Goal: Task Accomplishment & Management: Use online tool/utility

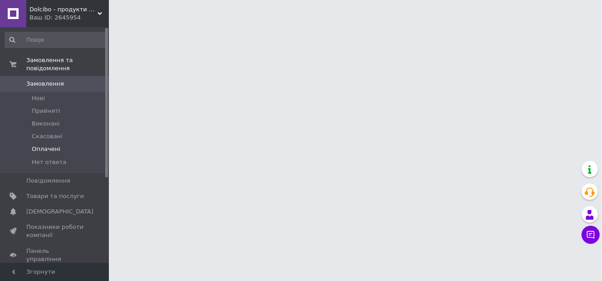
click at [49, 145] on span "Оплачені" at bounding box center [46, 149] width 29 height 8
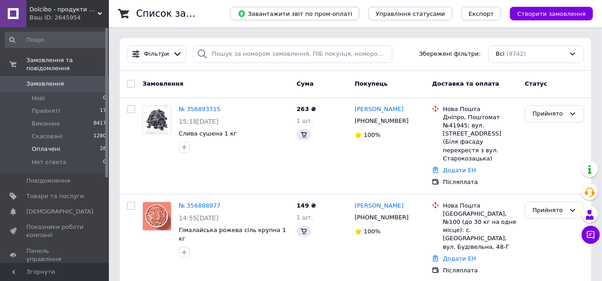
click at [46, 145] on span "Оплачені" at bounding box center [46, 149] width 29 height 8
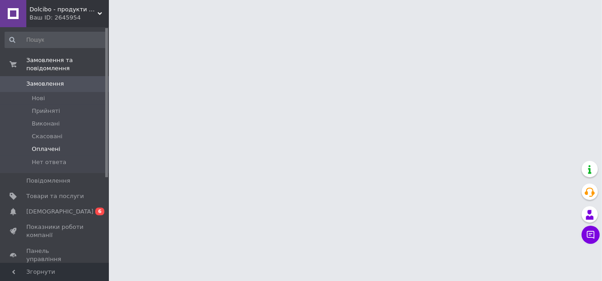
click at [37, 145] on span "Оплачені" at bounding box center [46, 149] width 29 height 8
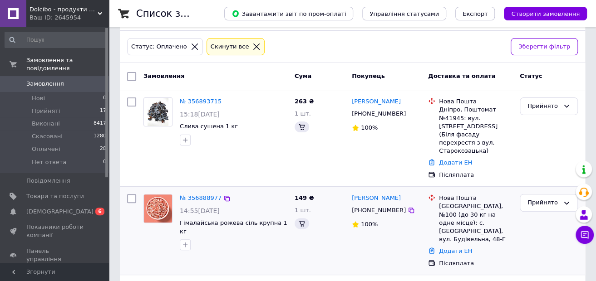
scroll to position [136, 0]
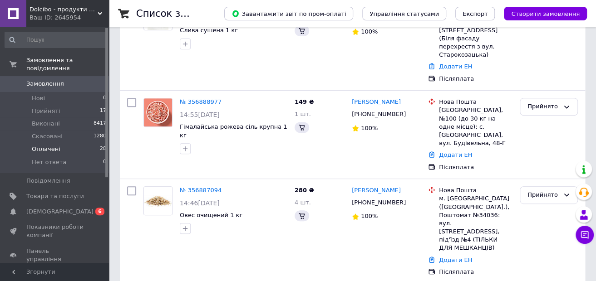
click at [59, 143] on li "Оплачені 28" at bounding box center [56, 149] width 112 height 13
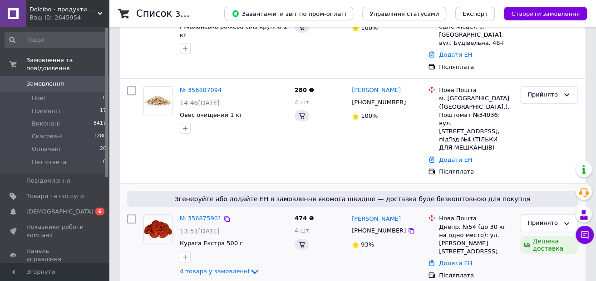
scroll to position [363, 0]
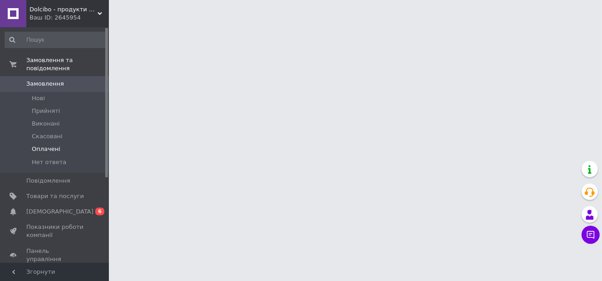
click at [53, 145] on span "Оплачені" at bounding box center [46, 149] width 29 height 8
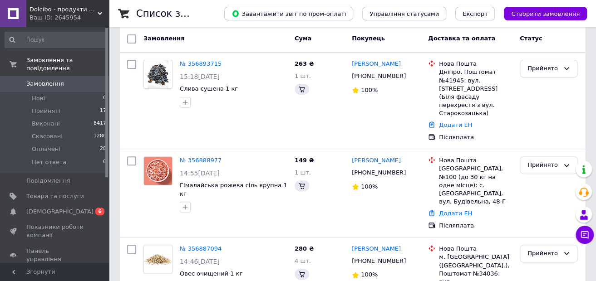
scroll to position [136, 0]
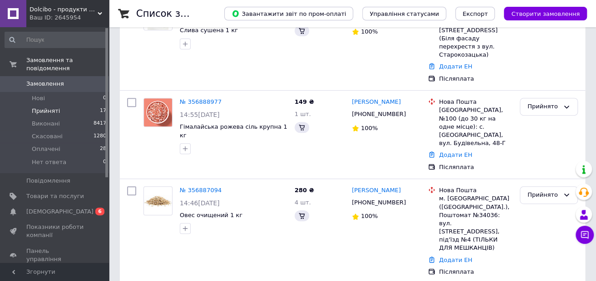
click at [48, 107] on span "Прийняті" at bounding box center [46, 111] width 28 height 8
drag, startPoint x: 44, startPoint y: 143, endPoint x: 28, endPoint y: 141, distance: 16.6
click at [28, 143] on li "Оплачені 28" at bounding box center [56, 149] width 112 height 13
click at [35, 145] on span "Оплачені" at bounding box center [46, 149] width 29 height 8
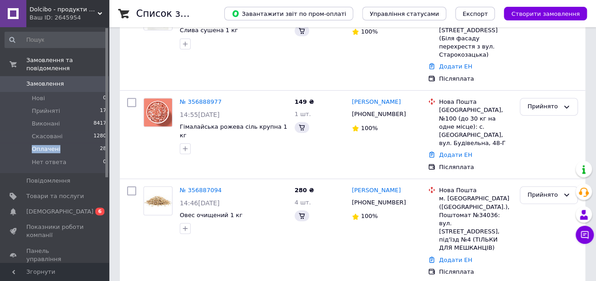
click at [35, 145] on span "Оплачені" at bounding box center [46, 149] width 29 height 8
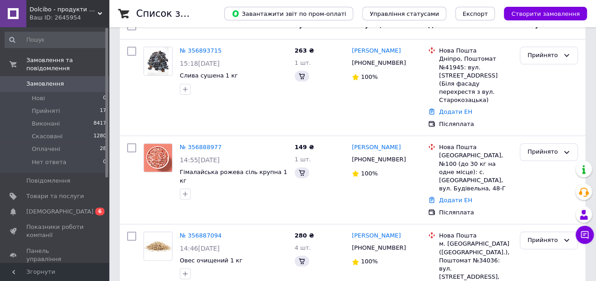
scroll to position [0, 0]
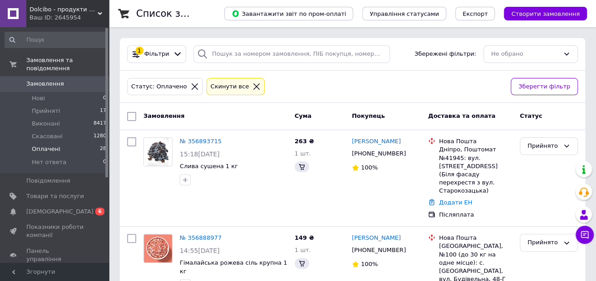
click at [67, 143] on li "Оплачені 28" at bounding box center [56, 149] width 112 height 13
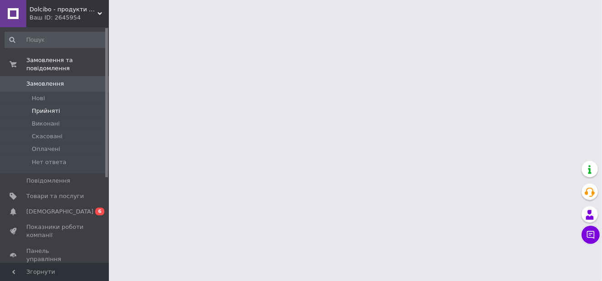
click at [41, 107] on span "Прийняті" at bounding box center [46, 111] width 28 height 8
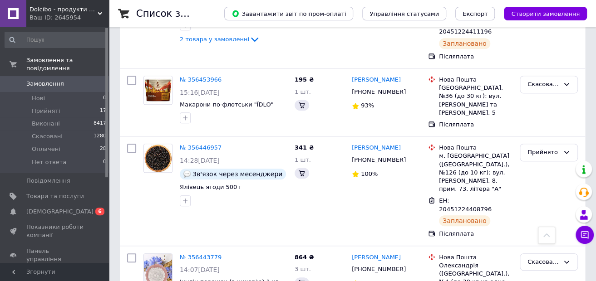
scroll to position [1905, 0]
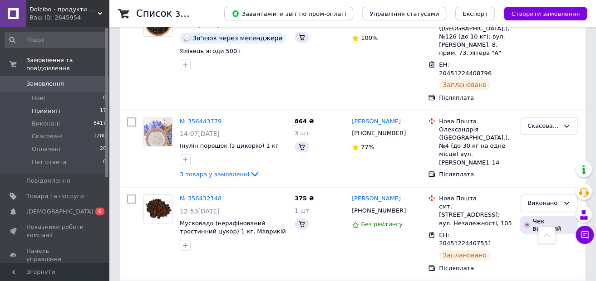
click at [46, 107] on span "Прийняті" at bounding box center [46, 111] width 28 height 8
drag, startPoint x: 38, startPoint y: 16, endPoint x: 24, endPoint y: 59, distance: 45.6
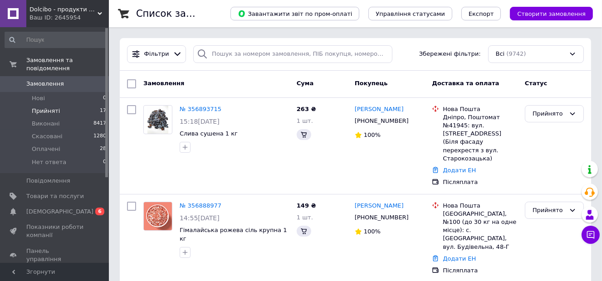
click at [52, 107] on span "Прийняті" at bounding box center [46, 111] width 28 height 8
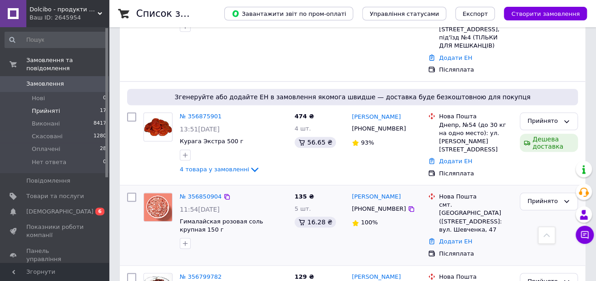
scroll to position [323, 0]
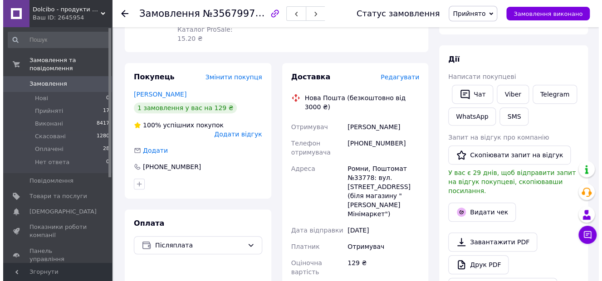
scroll to position [136, 0]
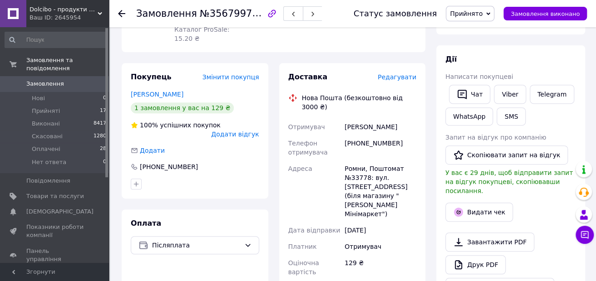
click at [401, 73] on span "Редагувати" at bounding box center [396, 76] width 39 height 7
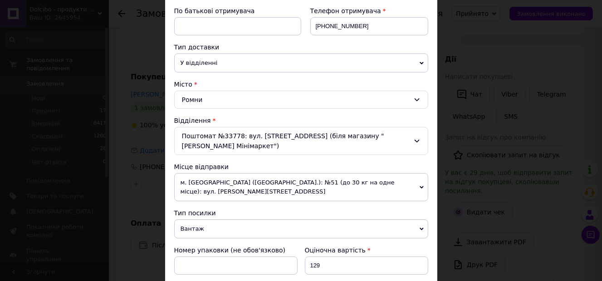
scroll to position [363, 0]
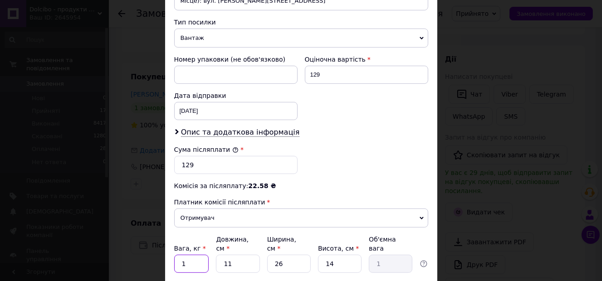
click at [202, 255] on input "1" at bounding box center [191, 264] width 35 height 18
type input "0.2"
click at [233, 255] on input "11" at bounding box center [238, 264] width 44 height 18
type input "1"
type input "0.1"
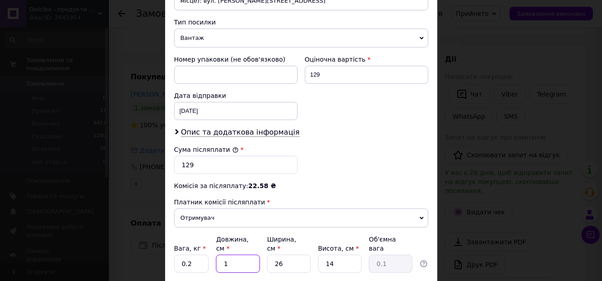
type input "10"
type input "0.91"
type input "10"
click at [291, 255] on input "26" at bounding box center [289, 264] width 44 height 18
type input "2"
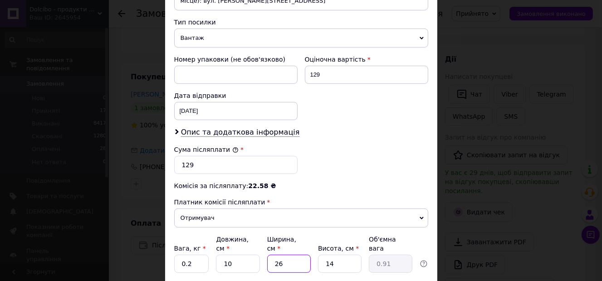
type input "0.1"
type input "1"
type input "0.1"
type input "10"
type input "0.35"
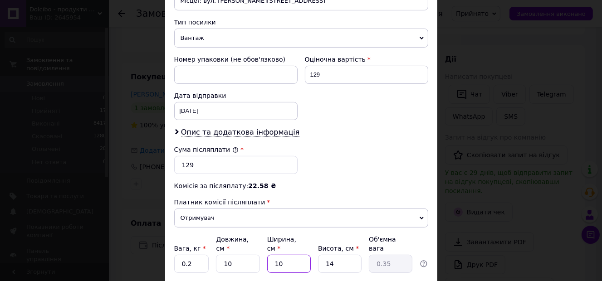
type input "10"
click at [344, 255] on input "14" at bounding box center [340, 264] width 44 height 18
type input "1"
type input "0.1"
type input "10"
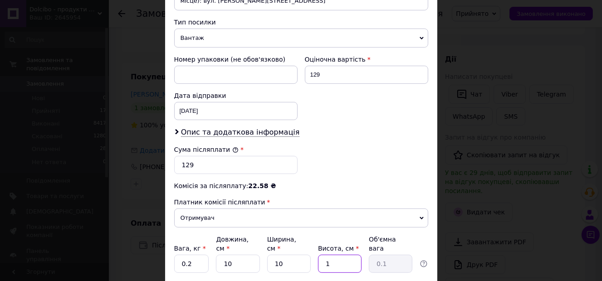
type input "0.25"
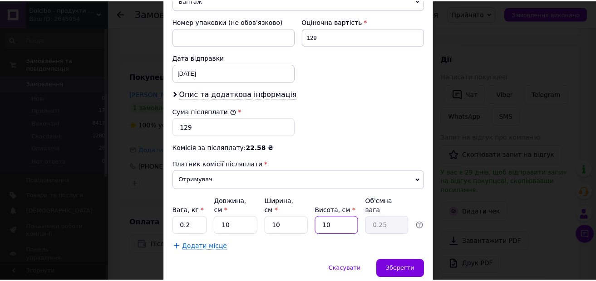
scroll to position [420, 0]
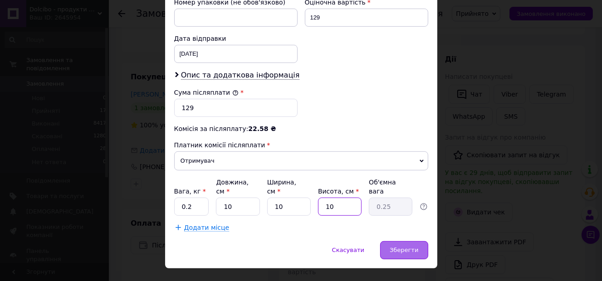
type input "10"
click at [408, 247] on span "Зберегти" at bounding box center [404, 250] width 29 height 7
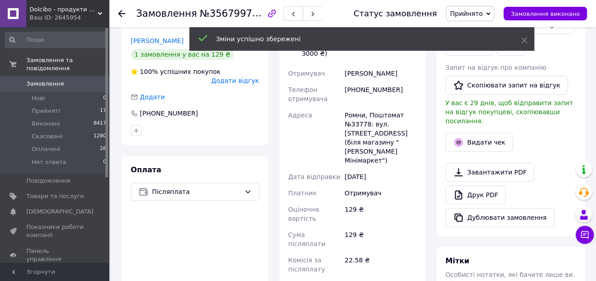
scroll to position [272, 0]
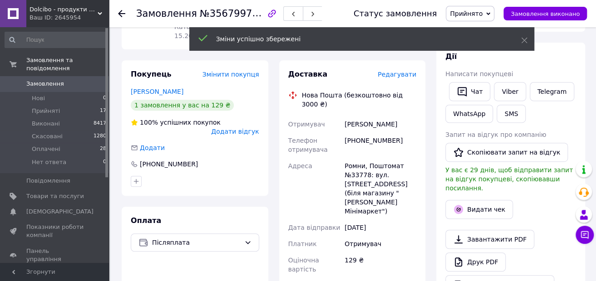
scroll to position [136, 0]
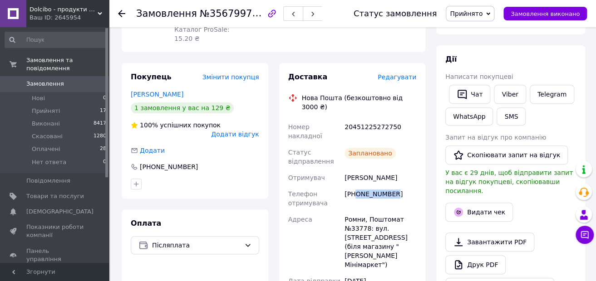
drag, startPoint x: 394, startPoint y: 158, endPoint x: 356, endPoint y: 164, distance: 38.6
click at [356, 186] on div "[PHONE_NUMBER]" at bounding box center [380, 198] width 75 height 25
copy div "0979271628"
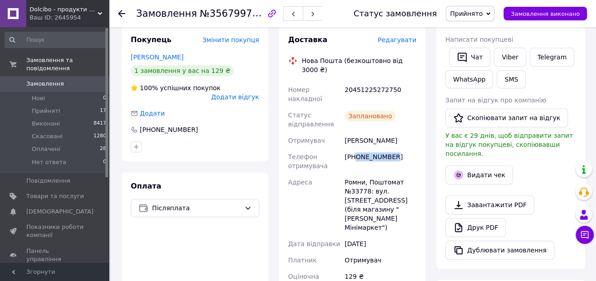
scroll to position [0, 0]
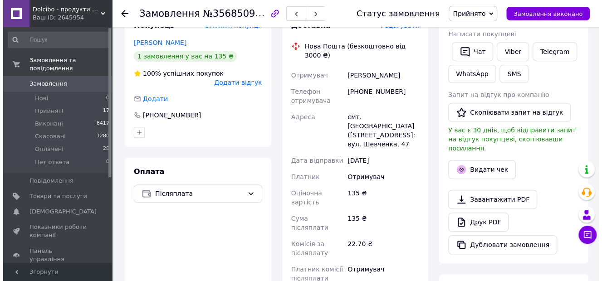
scroll to position [136, 0]
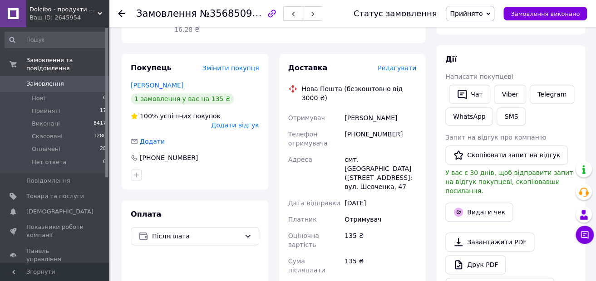
click at [397, 64] on span "Редагувати" at bounding box center [396, 67] width 39 height 7
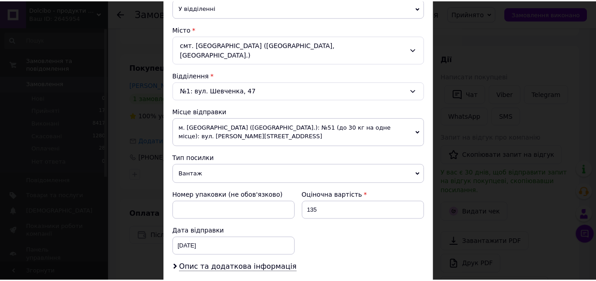
scroll to position [408, 0]
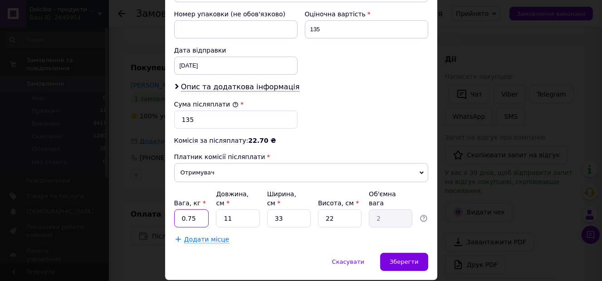
click at [196, 210] on input "0.75" at bounding box center [191, 219] width 35 height 18
type input "0.8"
click at [245, 210] on input "11" at bounding box center [238, 219] width 44 height 18
type input "1"
type input "0.18"
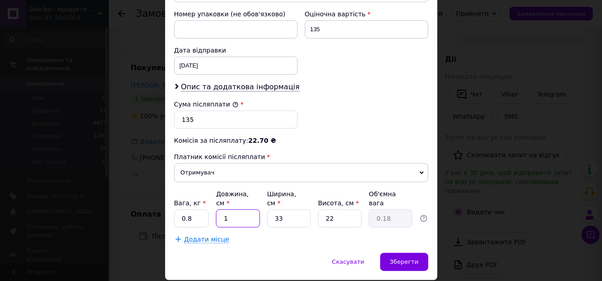
type input "17"
type input "3.09"
type input "17"
click at [289, 210] on input "33" at bounding box center [289, 219] width 44 height 18
type input "3"
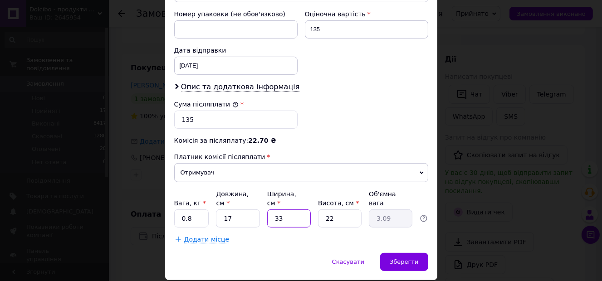
type input "0.28"
type input "1"
type input "0.1"
type input "12"
type input "1.12"
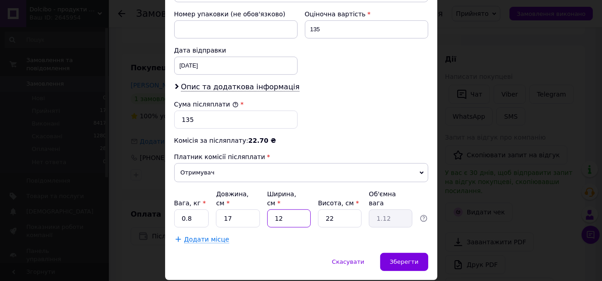
type input "12"
click at [338, 210] on input "22" at bounding box center [340, 219] width 44 height 18
type input "2"
type input "0.1"
type input "1"
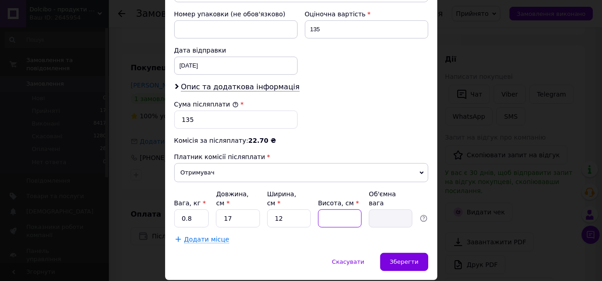
type input "0.1"
type input "10"
type input "0.51"
type input "10"
click at [399, 259] on span "Зберегти" at bounding box center [404, 262] width 29 height 7
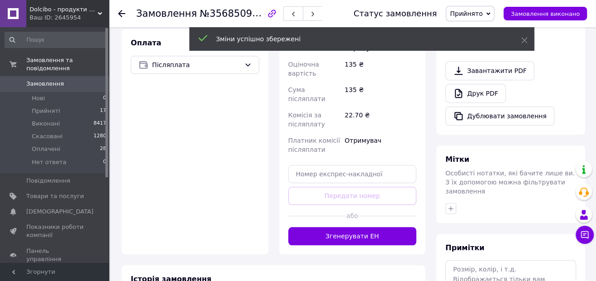
scroll to position [318, 0]
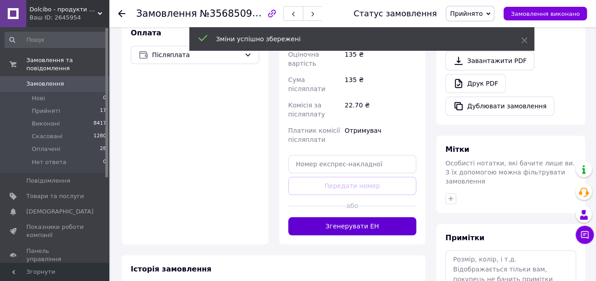
click at [369, 217] on button "Згенерувати ЕН" at bounding box center [352, 226] width 128 height 18
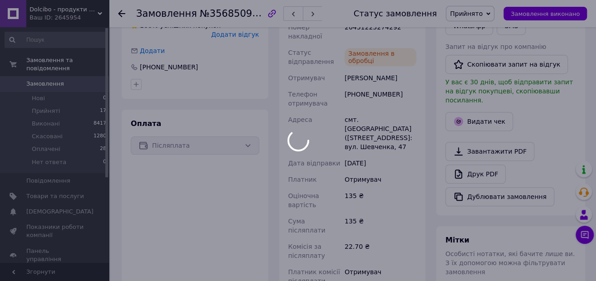
scroll to position [181, 0]
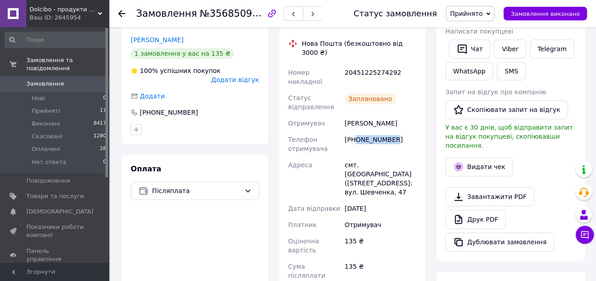
drag, startPoint x: 393, startPoint y: 117, endPoint x: 357, endPoint y: 122, distance: 36.6
click at [357, 132] on div "[PHONE_NUMBER]" at bounding box center [380, 144] width 75 height 25
copy div "0660623393"
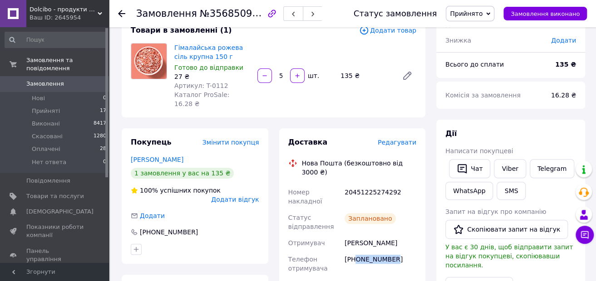
scroll to position [0, 0]
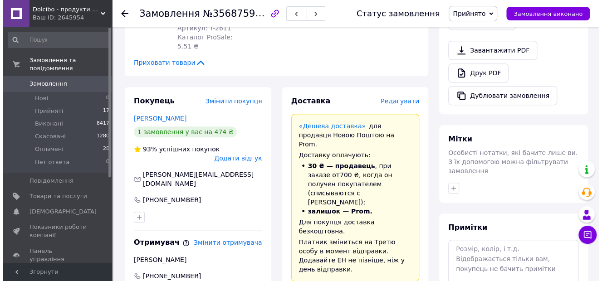
scroll to position [318, 0]
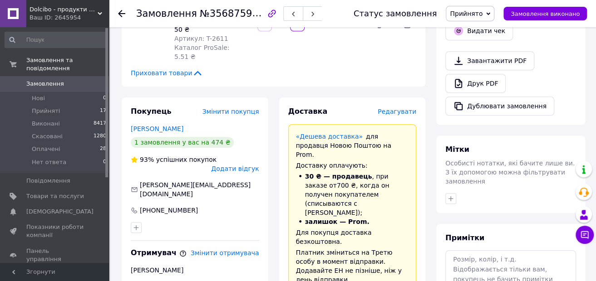
click at [397, 108] on span "Редагувати" at bounding box center [396, 111] width 39 height 7
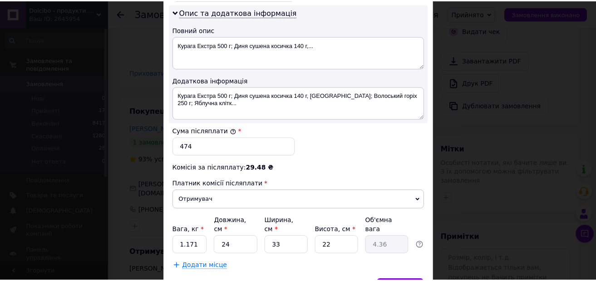
scroll to position [499, 0]
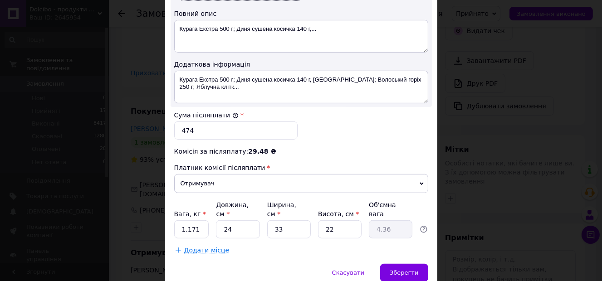
click at [200, 220] on input "1.171" at bounding box center [191, 229] width 35 height 18
type input "1.9"
click at [290, 220] on input "33" at bounding box center [289, 229] width 44 height 18
type input "3"
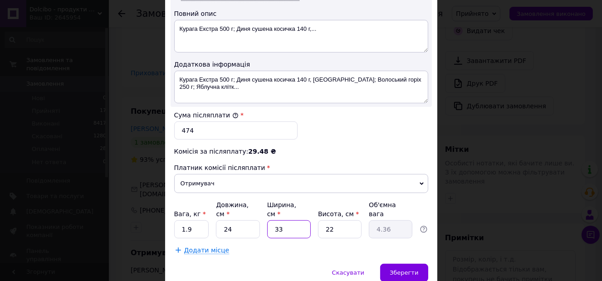
type input "0.4"
type input "1"
type input "0.13"
type input "17"
type input "2.24"
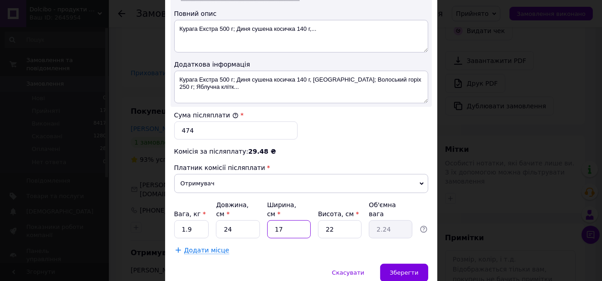
type input "17"
click at [346, 220] on input "22" at bounding box center [340, 229] width 44 height 18
type input "2"
type input "0.2"
type input "1"
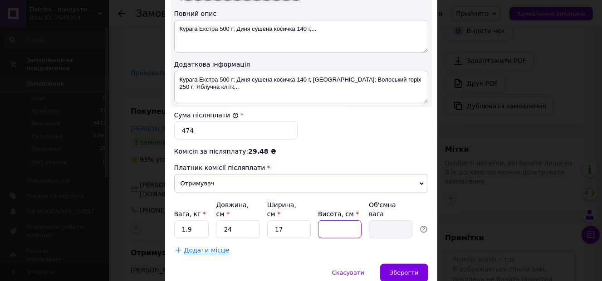
type input "0.1"
type input "10"
type input "1.02"
type input "10"
click at [413, 269] on span "Зберегти" at bounding box center [404, 272] width 29 height 7
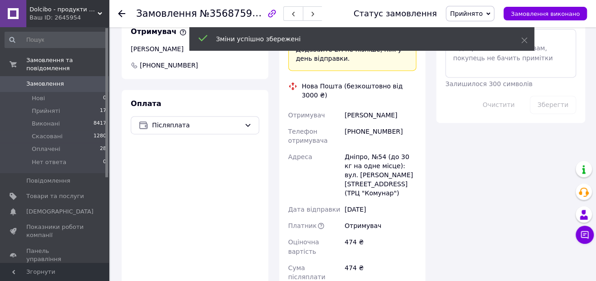
scroll to position [590, 0]
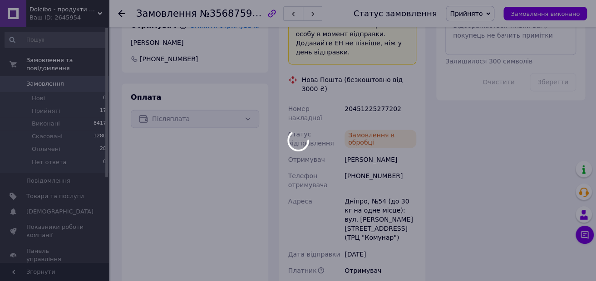
scroll to position [454, 0]
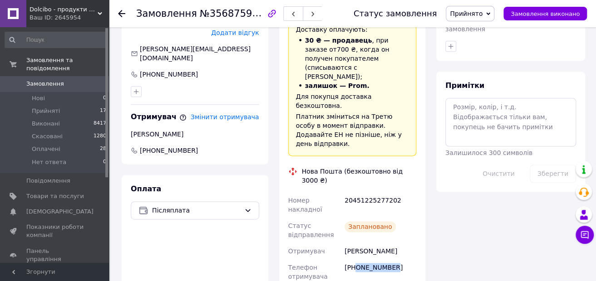
drag, startPoint x: 391, startPoint y: 157, endPoint x: 357, endPoint y: 160, distance: 34.6
click at [357, 260] on div "[PHONE_NUMBER]" at bounding box center [380, 272] width 75 height 25
copy div "0638905073"
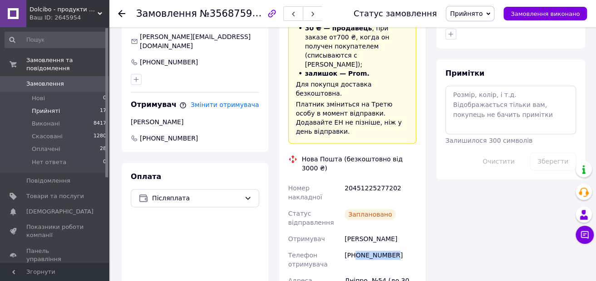
scroll to position [409, 0]
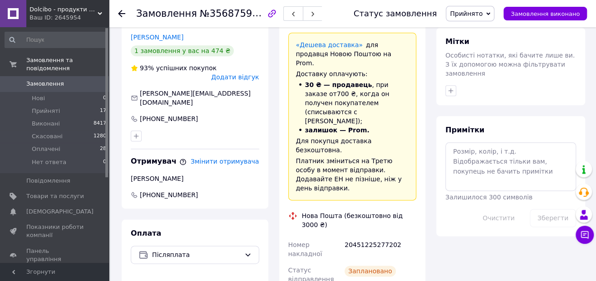
copy div "0638905073"
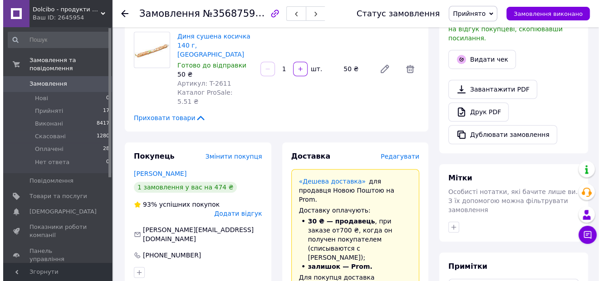
scroll to position [273, 0]
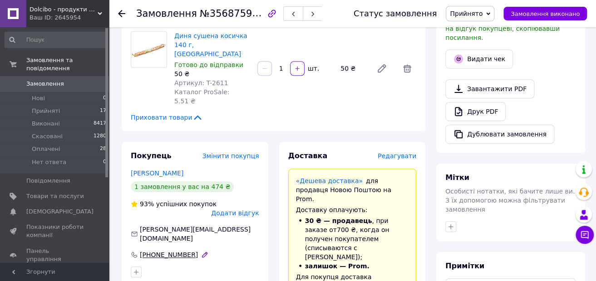
click at [199, 251] on div at bounding box center [205, 255] width 12 height 8
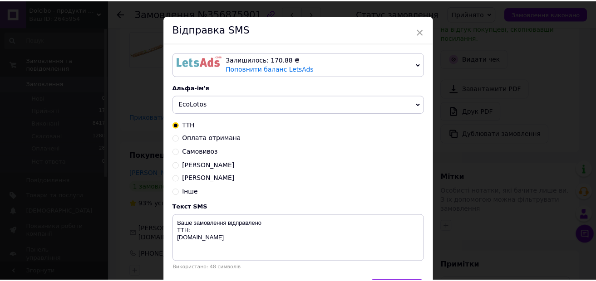
scroll to position [0, 0]
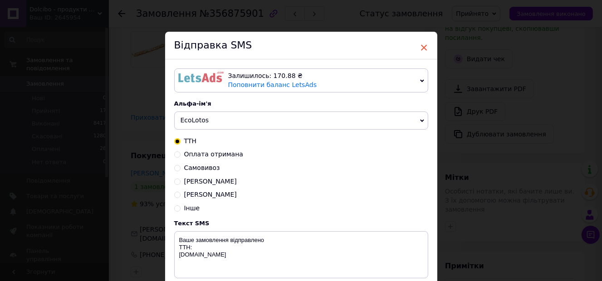
click at [422, 51] on span "×" at bounding box center [424, 47] width 8 height 15
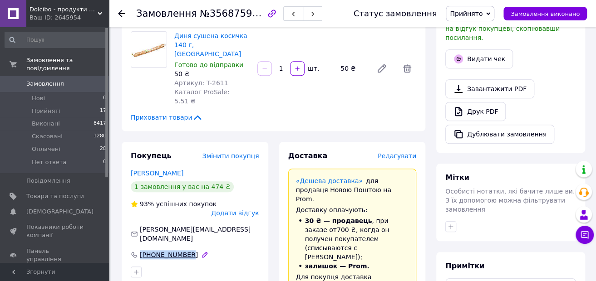
drag, startPoint x: 139, startPoint y: 178, endPoint x: 184, endPoint y: 184, distance: 45.7
click at [184, 250] on div "[PHONE_NUMBER]" at bounding box center [169, 254] width 60 height 9
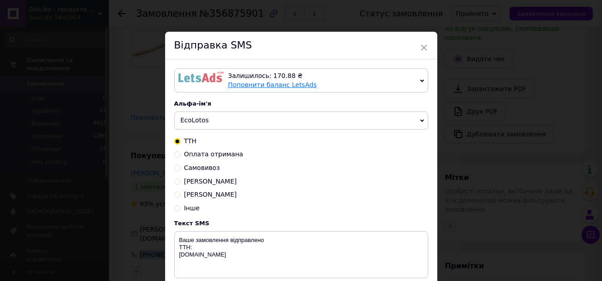
copy div "[PHONE_NUMBER]"
click at [421, 51] on span "×" at bounding box center [424, 47] width 8 height 15
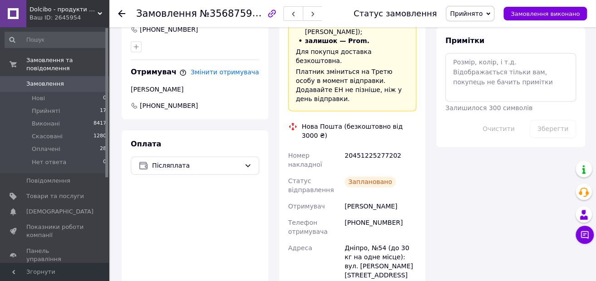
scroll to position [455, 0]
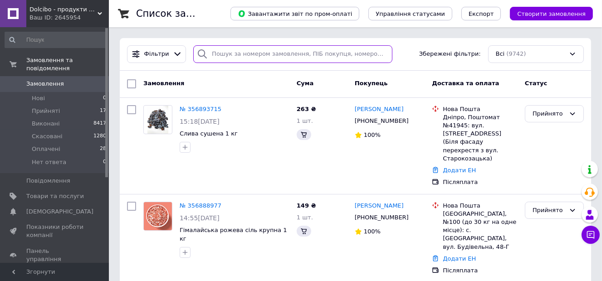
click at [229, 58] on input "search" at bounding box center [292, 54] width 199 height 18
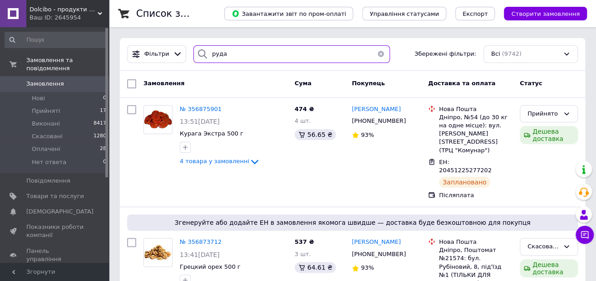
drag, startPoint x: 230, startPoint y: 56, endPoint x: 186, endPoint y: 50, distance: 44.0
click at [190, 50] on div "руда" at bounding box center [291, 54] width 203 height 18
paste input "0638905073"
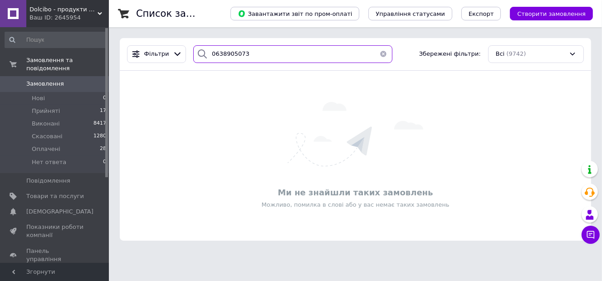
drag, startPoint x: 255, startPoint y: 48, endPoint x: 191, endPoint y: 52, distance: 64.6
click at [193, 52] on div "0638905073" at bounding box center [292, 54] width 199 height 18
type input "0809"
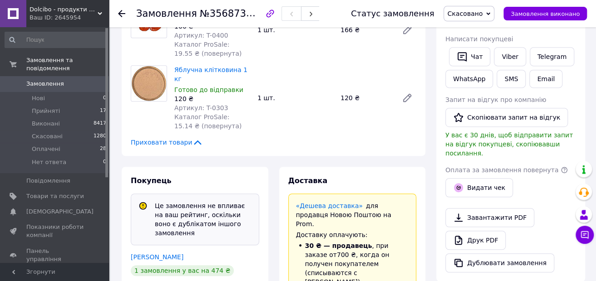
scroll to position [409, 0]
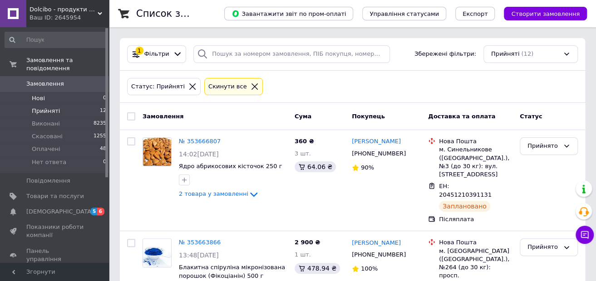
click at [68, 92] on li "Нові 0" at bounding box center [56, 98] width 112 height 13
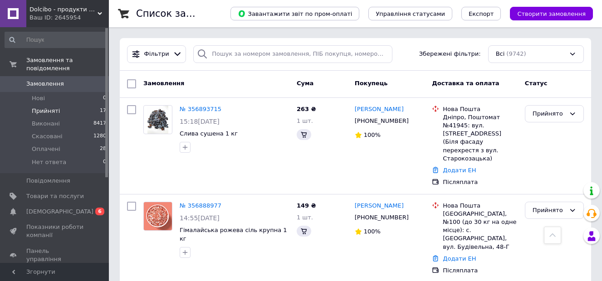
click at [80, 105] on li "Прийняті 17" at bounding box center [56, 111] width 112 height 13
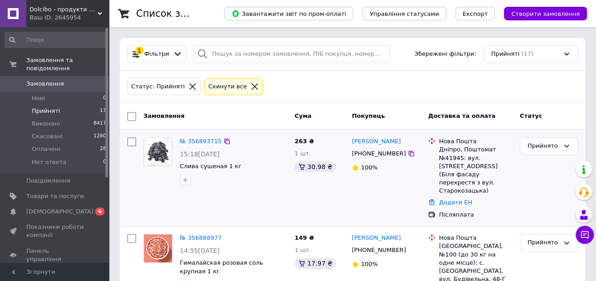
drag, startPoint x: 206, startPoint y: 136, endPoint x: 194, endPoint y: 146, distance: 15.5
drag, startPoint x: 194, startPoint y: 146, endPoint x: 189, endPoint y: 141, distance: 7.1
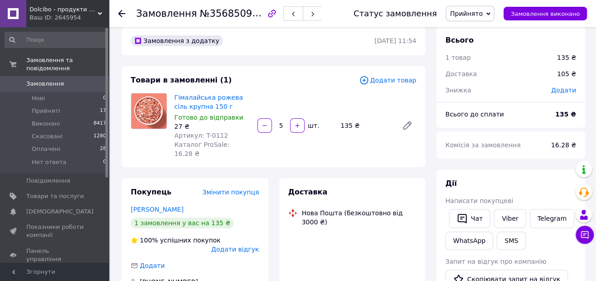
scroll to position [91, 0]
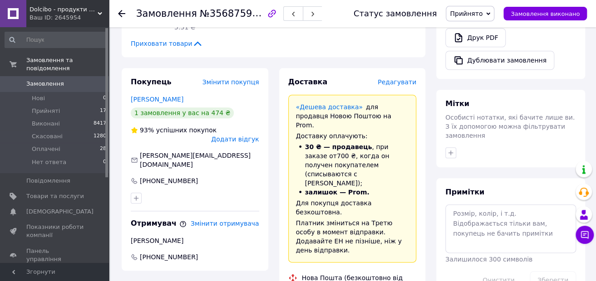
scroll to position [363, 0]
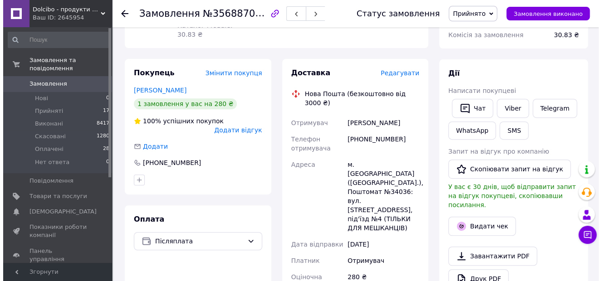
scroll to position [136, 0]
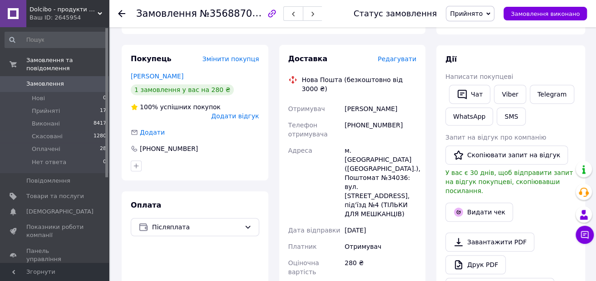
click at [392, 55] on span "Редагувати" at bounding box center [396, 58] width 39 height 7
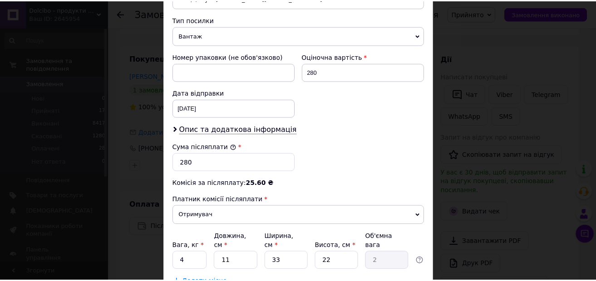
scroll to position [420, 0]
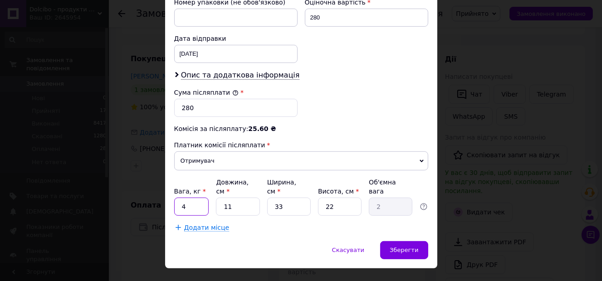
click at [195, 198] on input "4" at bounding box center [191, 207] width 35 height 18
type input "4.1"
click at [242, 198] on input "11" at bounding box center [238, 207] width 44 height 18
type input "1"
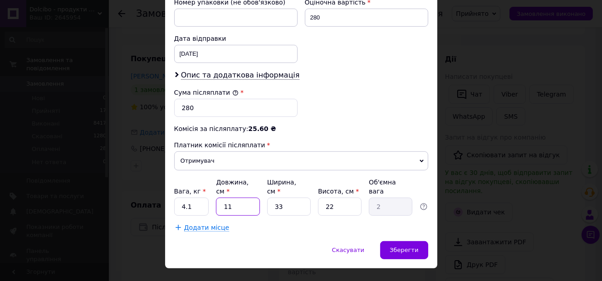
type input "0.18"
type input "2"
type input "0.36"
type input "24"
type input "4.36"
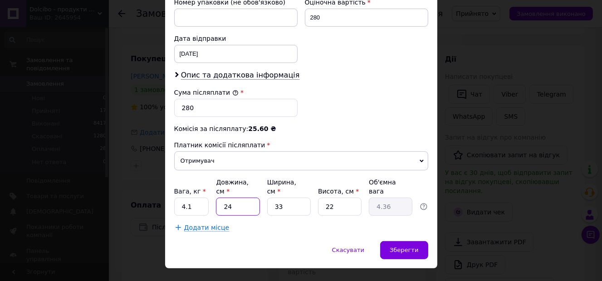
type input "24"
click at [282, 198] on input "33" at bounding box center [289, 207] width 44 height 18
type input "3"
type input "0.4"
type input "2"
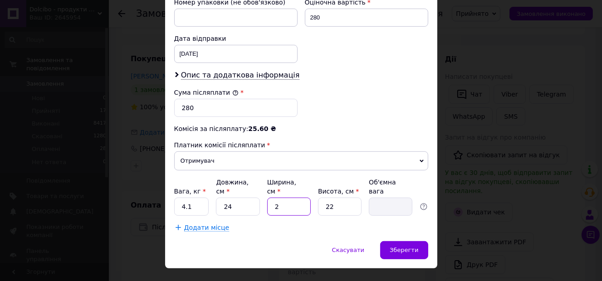
type input "0.26"
type input "24"
type input "3.17"
type input "24"
click at [350, 198] on input "22" at bounding box center [340, 207] width 44 height 18
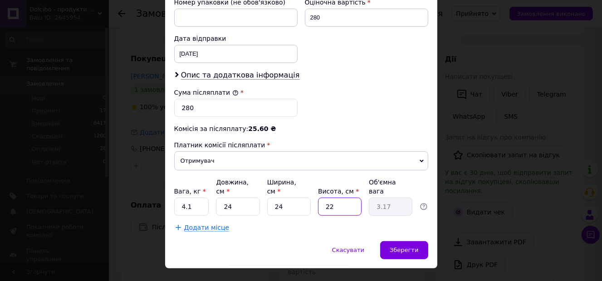
type input "2"
type input "0.29"
type input "21"
type input "3.02"
type input "21"
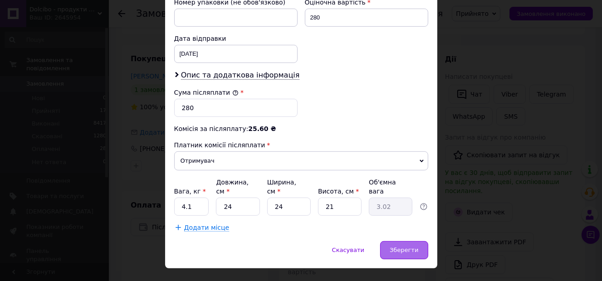
click at [408, 247] on span "Зберегти" at bounding box center [404, 250] width 29 height 7
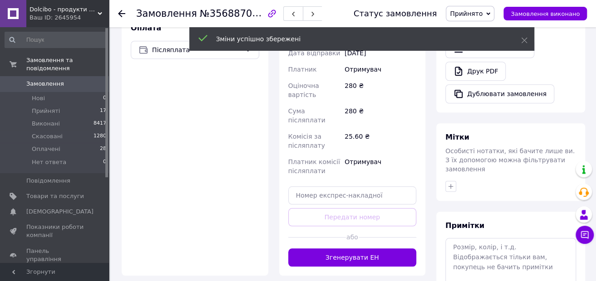
scroll to position [318, 0]
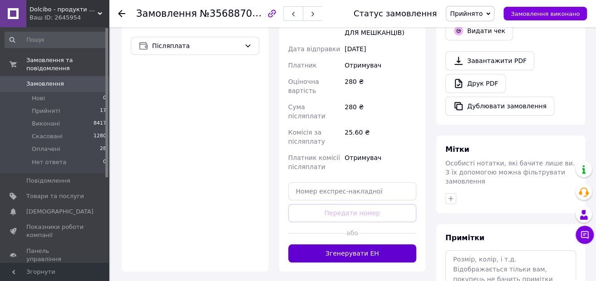
click at [362, 245] on button "Згенерувати ЕН" at bounding box center [352, 254] width 128 height 18
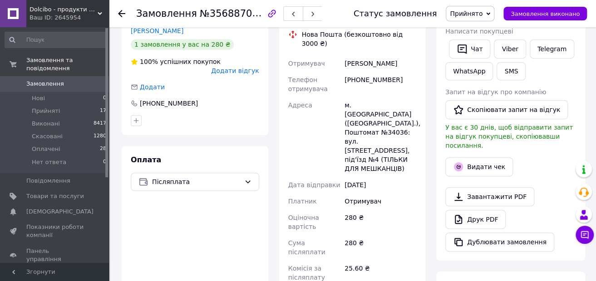
scroll to position [136, 0]
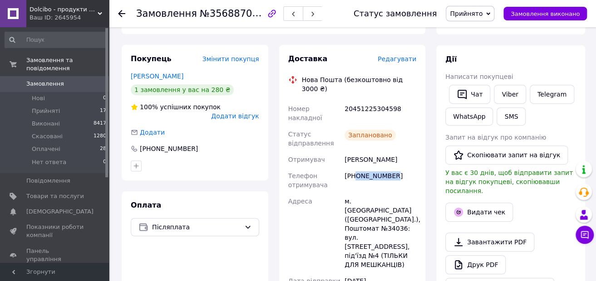
drag, startPoint x: 393, startPoint y: 150, endPoint x: 356, endPoint y: 154, distance: 37.0
click at [356, 168] on div "+380673702325" at bounding box center [380, 180] width 75 height 25
copy div "0673702325"
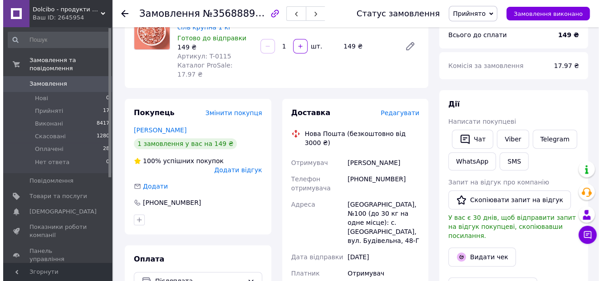
scroll to position [91, 0]
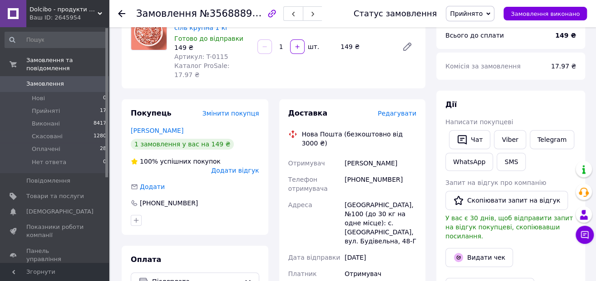
click at [391, 110] on span "Редагувати" at bounding box center [396, 113] width 39 height 7
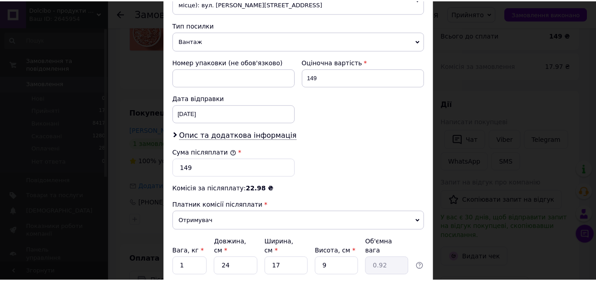
scroll to position [410, 0]
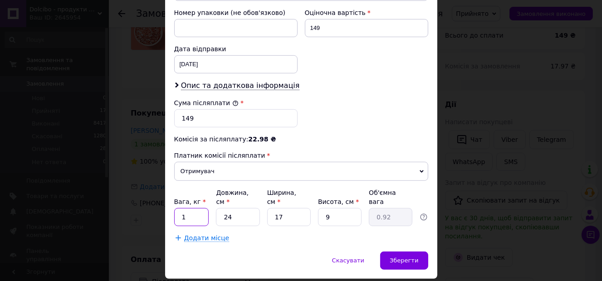
click at [196, 208] on input "1" at bounding box center [191, 217] width 35 height 18
type input "1.1"
click at [416, 257] on span "Зберегти" at bounding box center [404, 260] width 29 height 7
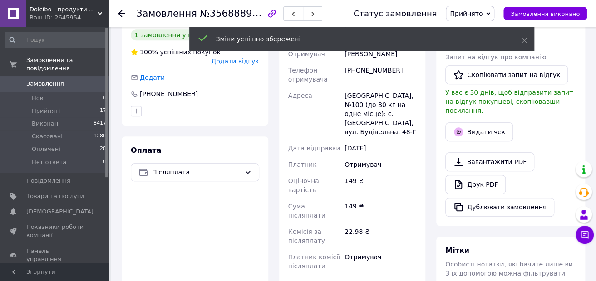
scroll to position [272, 0]
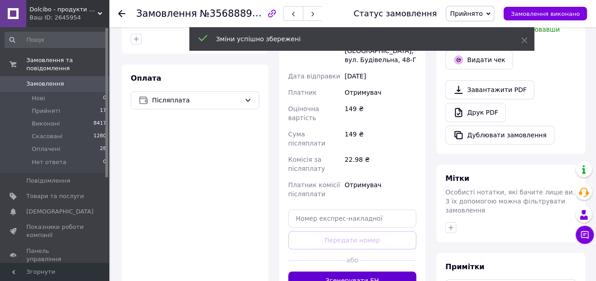
click at [378, 272] on button "Згенерувати ЕН" at bounding box center [352, 281] width 128 height 18
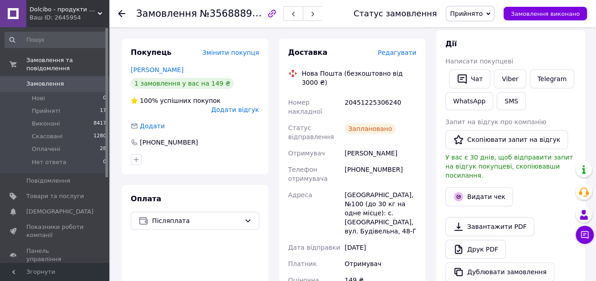
scroll to position [136, 0]
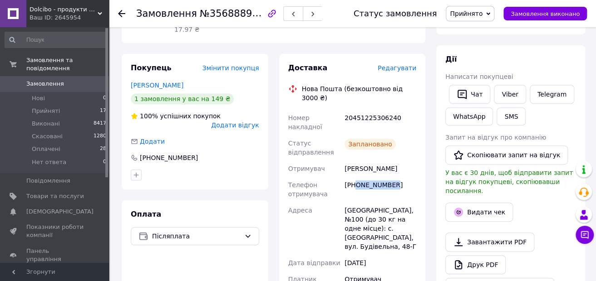
drag, startPoint x: 391, startPoint y: 157, endPoint x: 353, endPoint y: 162, distance: 37.4
click at [353, 177] on div "+380506906662" at bounding box center [380, 189] width 75 height 25
copy div "0506906662"
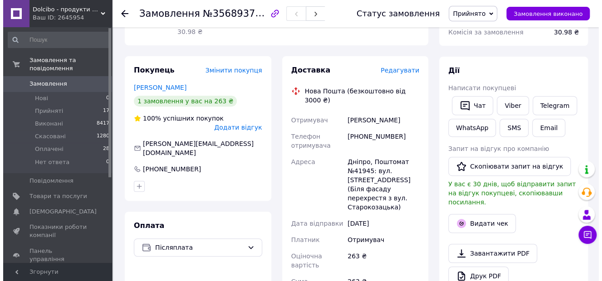
scroll to position [136, 0]
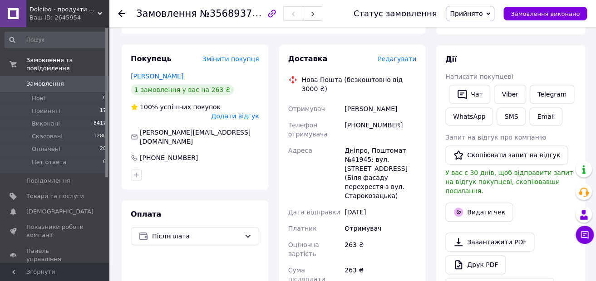
click at [390, 55] on span "Редагувати" at bounding box center [396, 58] width 39 height 7
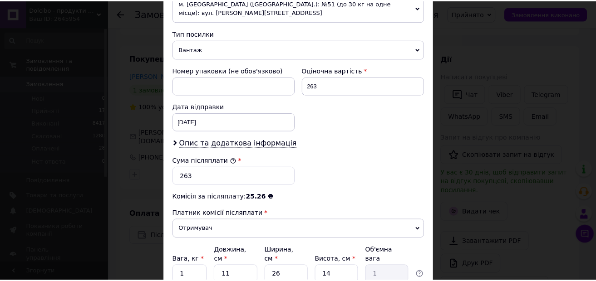
scroll to position [420, 0]
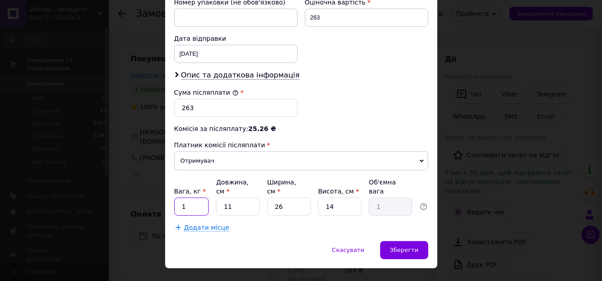
click at [189, 198] on input "1" at bounding box center [191, 207] width 35 height 18
type input "1.1"
click at [392, 241] on div "Зберегти" at bounding box center [404, 250] width 48 height 18
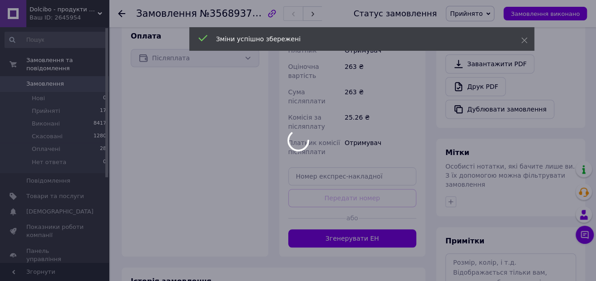
scroll to position [318, 0]
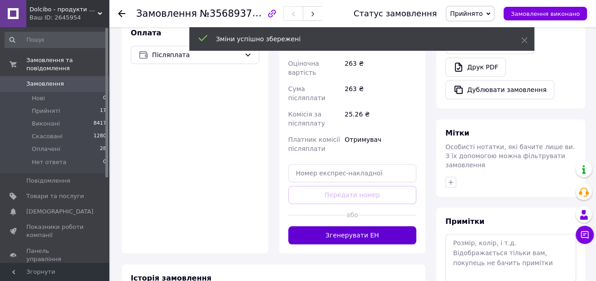
click at [356, 226] on button "Згенерувати ЕН" at bounding box center [352, 235] width 128 height 18
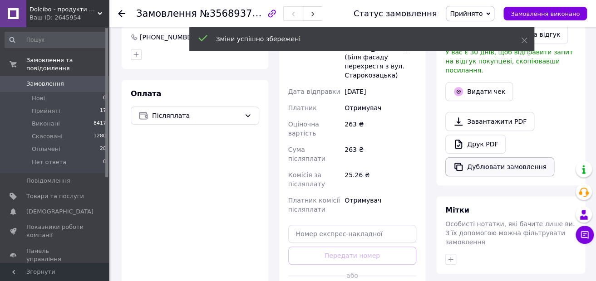
scroll to position [136, 0]
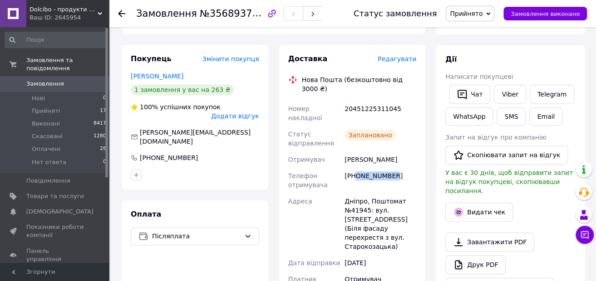
drag, startPoint x: 394, startPoint y: 150, endPoint x: 355, endPoint y: 152, distance: 39.1
click at [355, 168] on div "[PHONE_NUMBER]" at bounding box center [380, 180] width 75 height 25
copy div "0634085549"
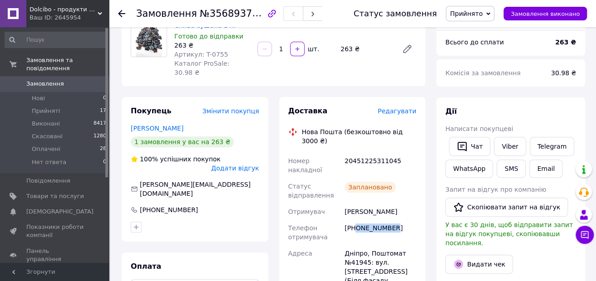
scroll to position [0, 0]
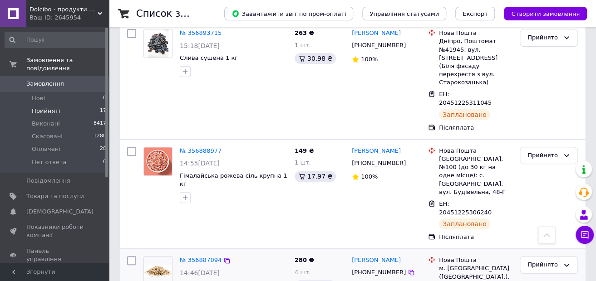
scroll to position [60, 0]
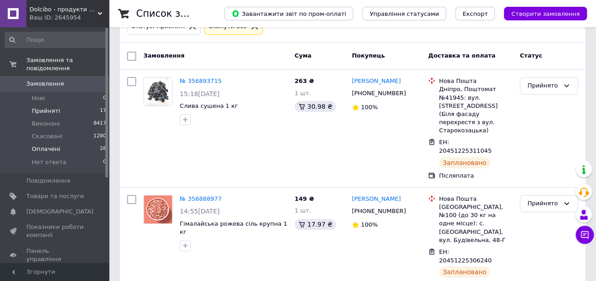
click at [51, 143] on li "Оплачені 28" at bounding box center [56, 149] width 112 height 13
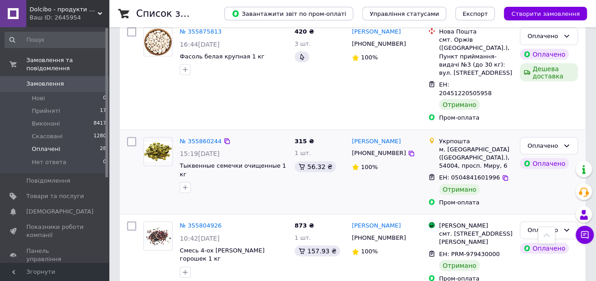
scroll to position [2422, 0]
